Goal: Information Seeking & Learning: Check status

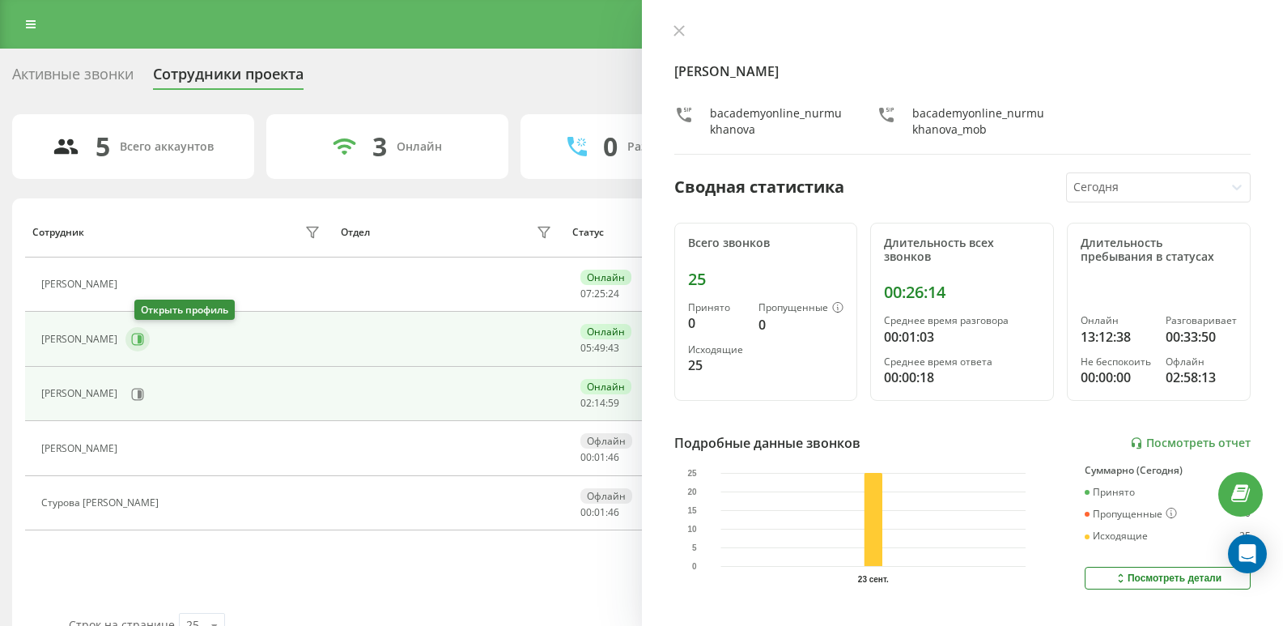
click at [144, 338] on icon at bounding box center [137, 339] width 13 height 13
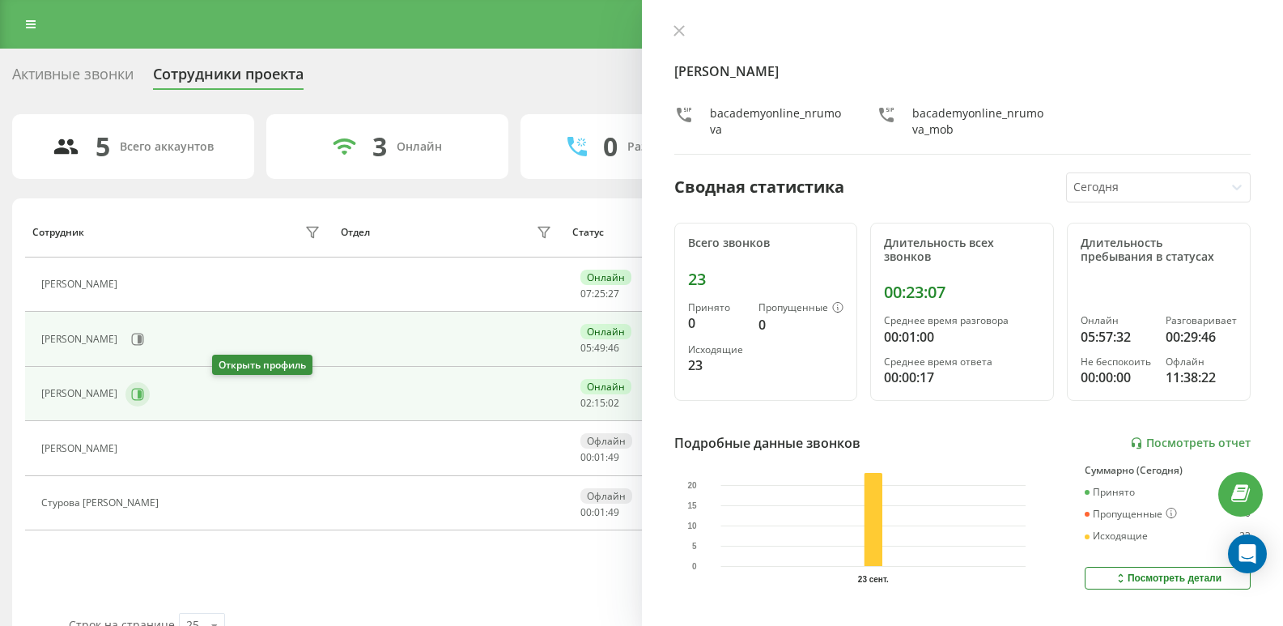
click at [144, 393] on icon at bounding box center [137, 394] width 13 height 13
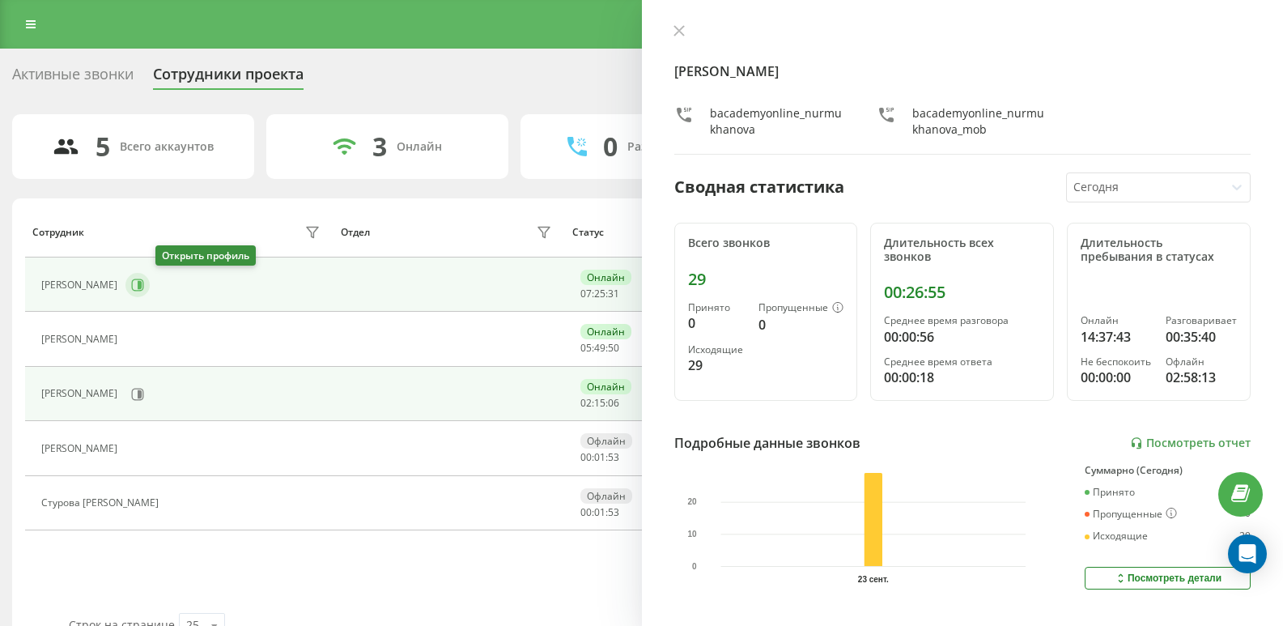
click at [142, 281] on icon at bounding box center [140, 285] width 4 height 8
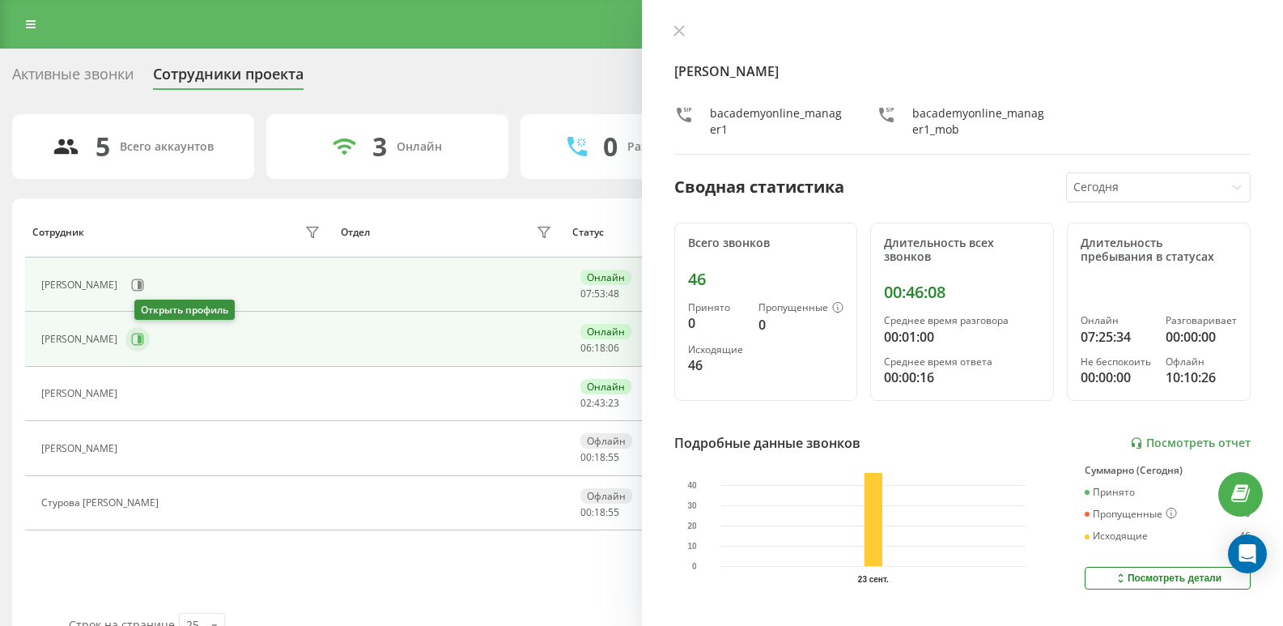
click at [144, 342] on icon at bounding box center [138, 339] width 12 height 12
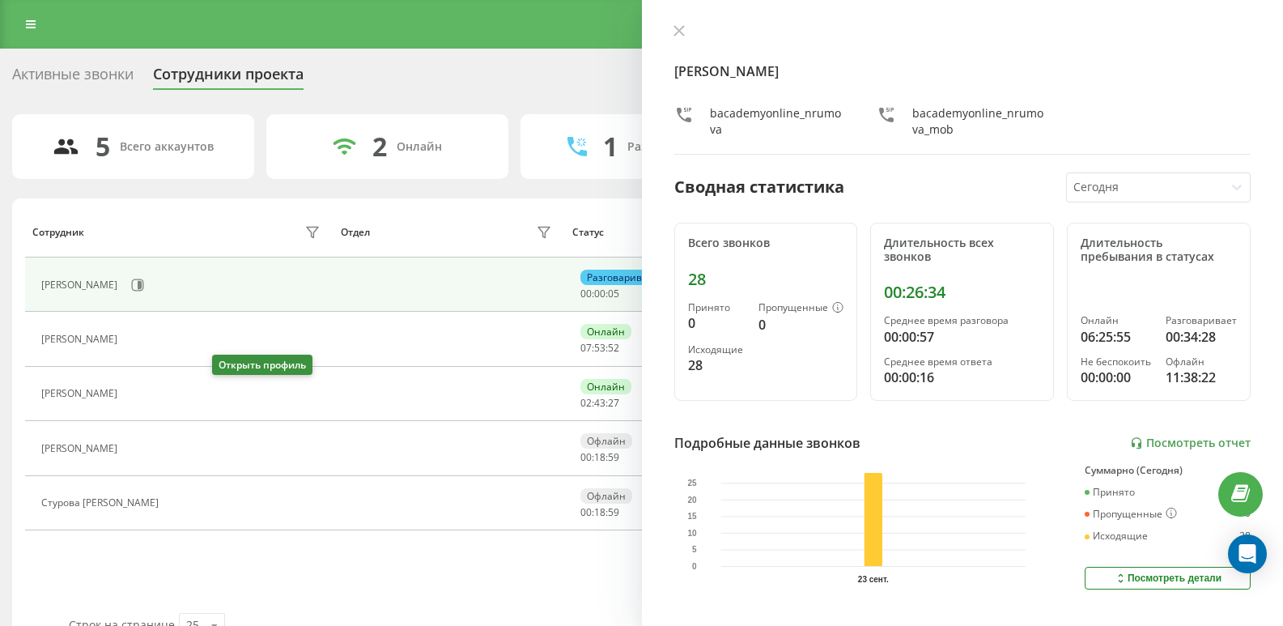
click at [145, 384] on button at bounding box center [134, 395] width 19 height 23
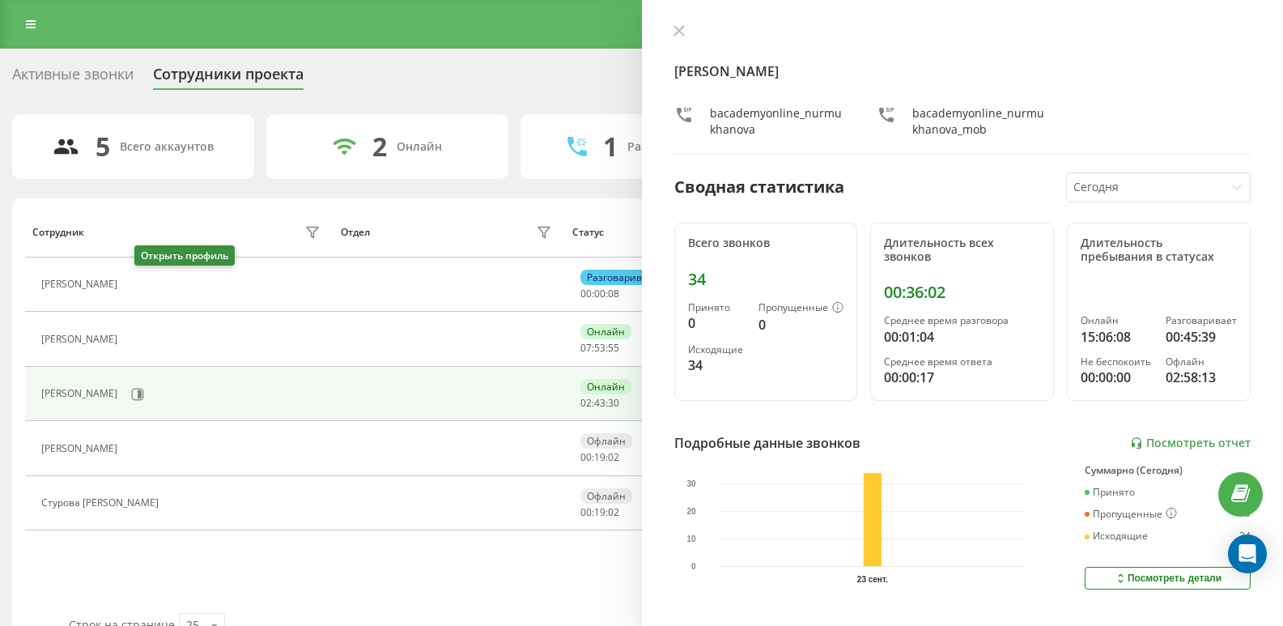
click at [145, 295] on button at bounding box center [134, 286] width 19 height 23
